Goal: Navigation & Orientation: Find specific page/section

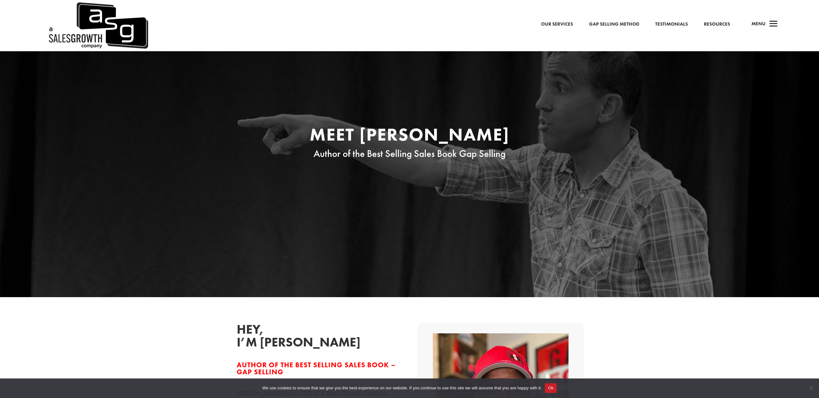
click at [460, 24] on span "a" at bounding box center [773, 24] width 13 height 13
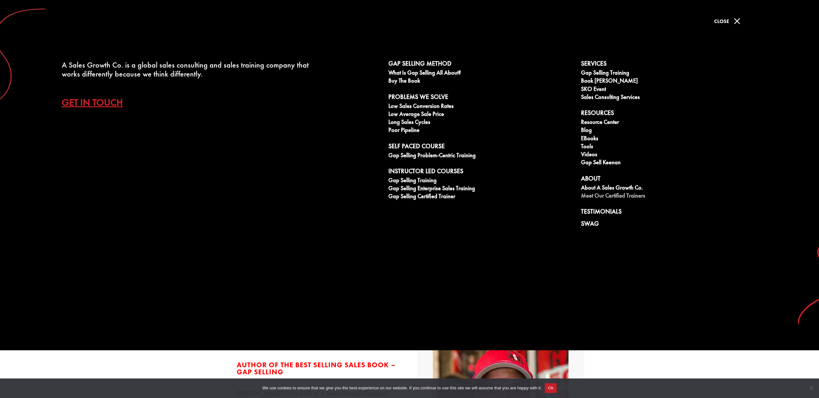
click at [460, 195] on link "Meet our Certified Trainers" at bounding box center [674, 196] width 186 height 8
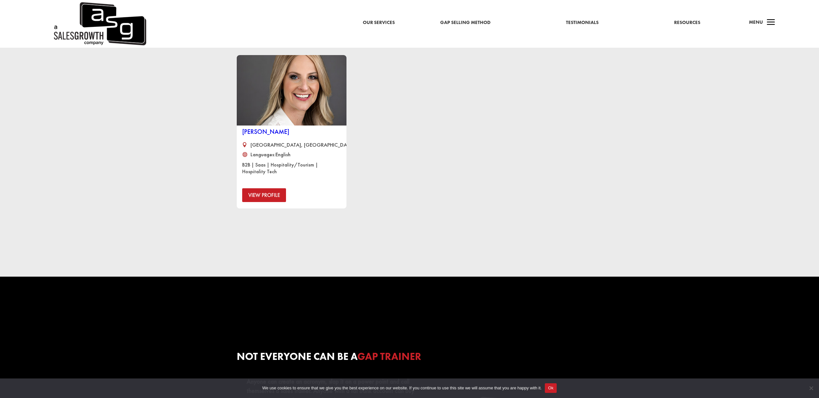
scroll to position [565, 0]
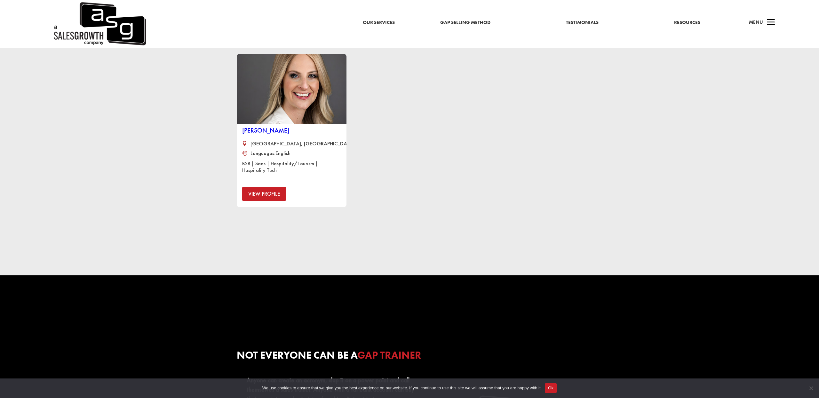
click at [377, 22] on link "Our Services" at bounding box center [379, 23] width 32 height 8
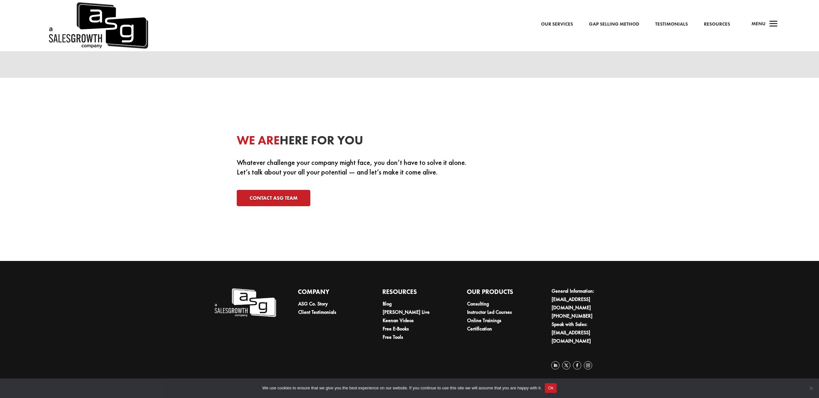
scroll to position [1901, 0]
